Goal: Task Accomplishment & Management: Use online tool/utility

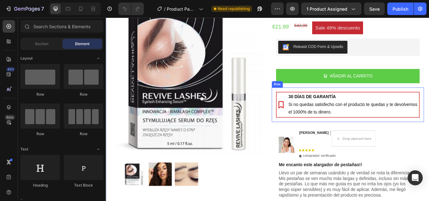
scroll to position [94, 0]
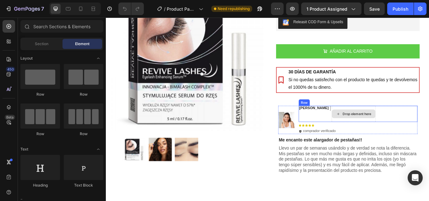
click at [368, 122] on div "Drop element here" at bounding box center [393, 130] width 51 height 19
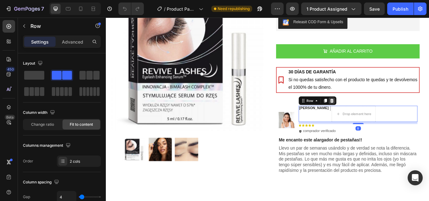
click at [367, 115] on icon at bounding box center [369, 115] width 4 height 4
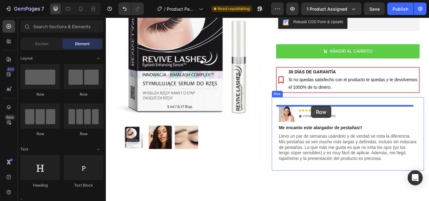
drag, startPoint x: 149, startPoint y: 97, endPoint x: 345, endPoint y: 120, distance: 196.6
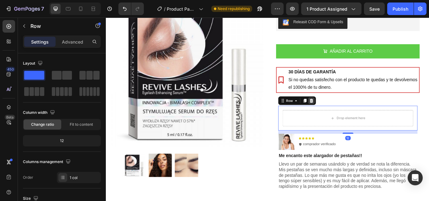
click at [344, 115] on icon at bounding box center [345, 115] width 4 height 4
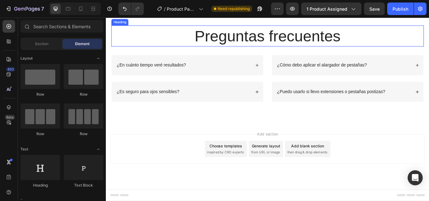
scroll to position [816, 0]
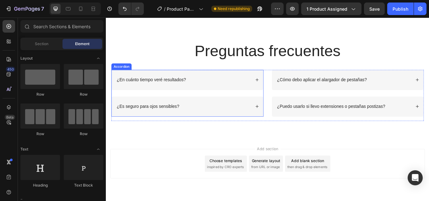
click at [280, 89] on icon at bounding box center [282, 90] width 4 height 4
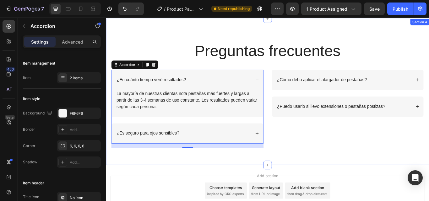
click at [214, 27] on div "Preguntas frecuentes Heading Row ¿En cuánto tiempo veré resultados? La mayoría …" at bounding box center [294, 104] width 377 height 171
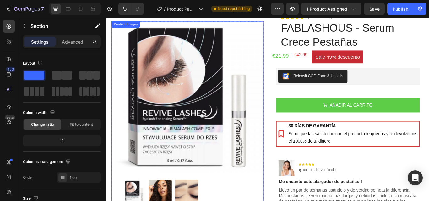
scroll to position [0, 0]
